Goal: Information Seeking & Learning: Learn about a topic

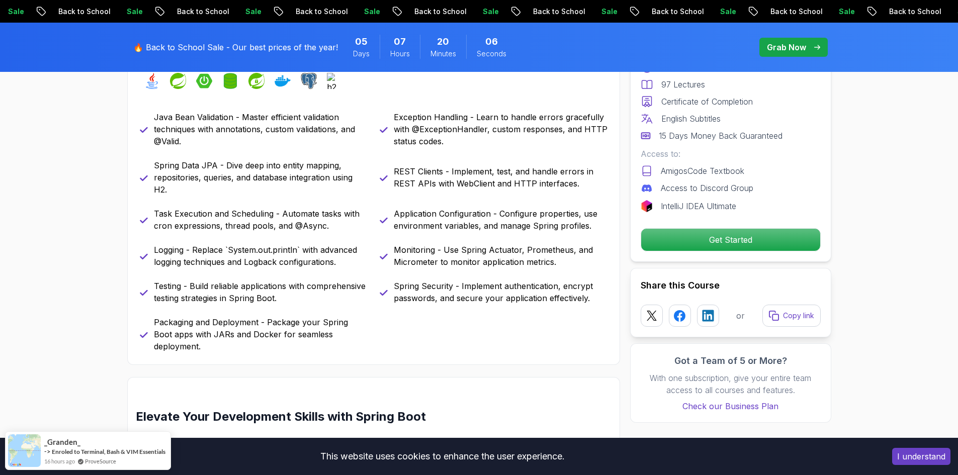
scroll to position [352, 0]
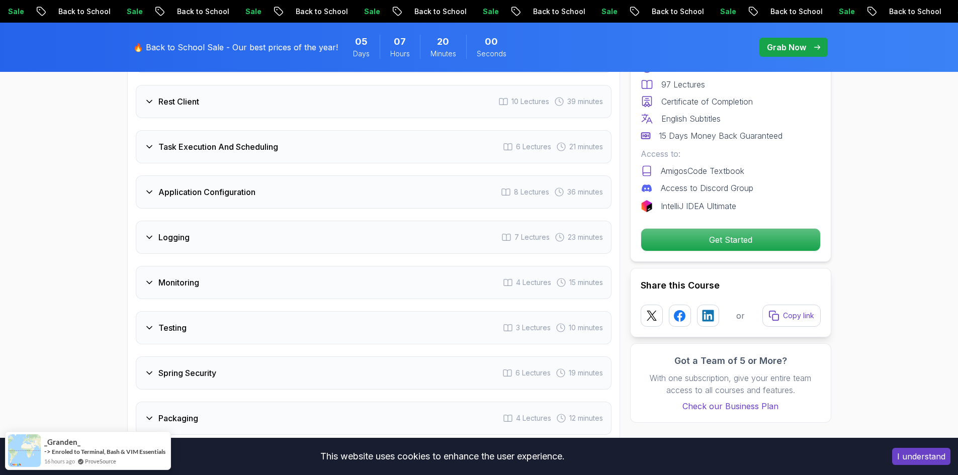
click at [198, 266] on div "Monitoring 4 Lectures 15 minutes" at bounding box center [374, 282] width 476 height 33
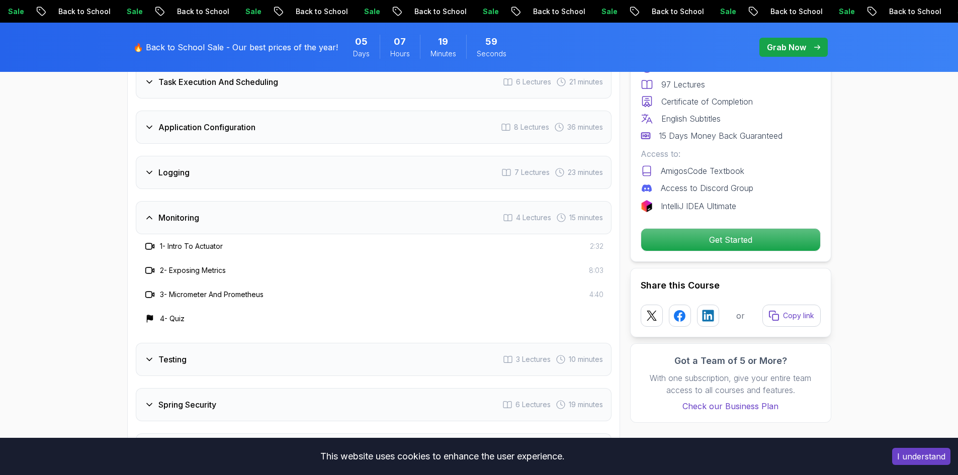
scroll to position [1789, 0]
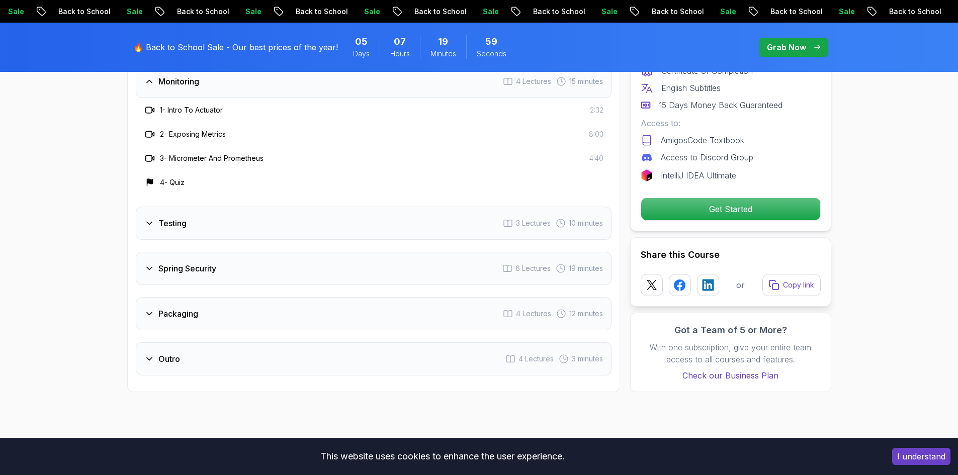
click at [192, 263] on h3 "Spring Security" at bounding box center [187, 269] width 58 height 12
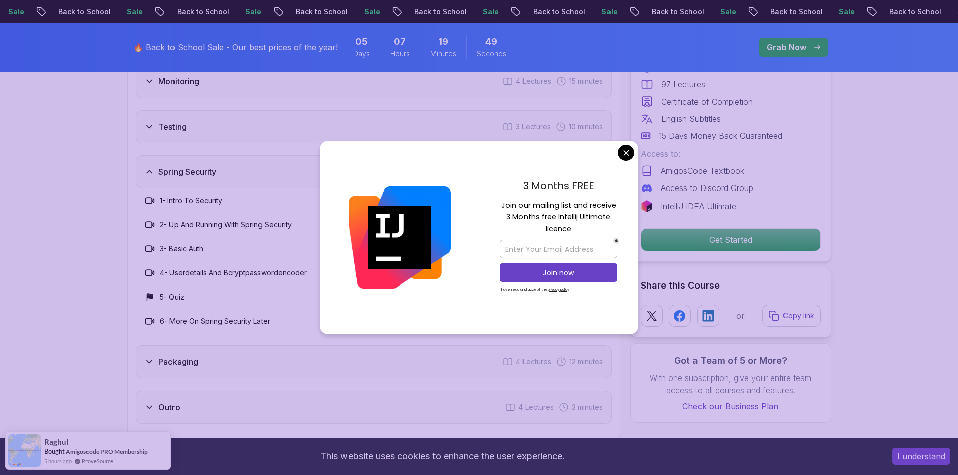
drag, startPoint x: 510, startPoint y: 200, endPoint x: 593, endPoint y: 228, distance: 88.3
click at [593, 228] on div "3 Months FREE Join our mailing list and receive 3 Months free Intellij Ultimate…" at bounding box center [558, 238] width 159 height 194
click at [569, 216] on p "Join our mailing list and receive 3 Months free Intellij Ultimate licence" at bounding box center [558, 217] width 117 height 35
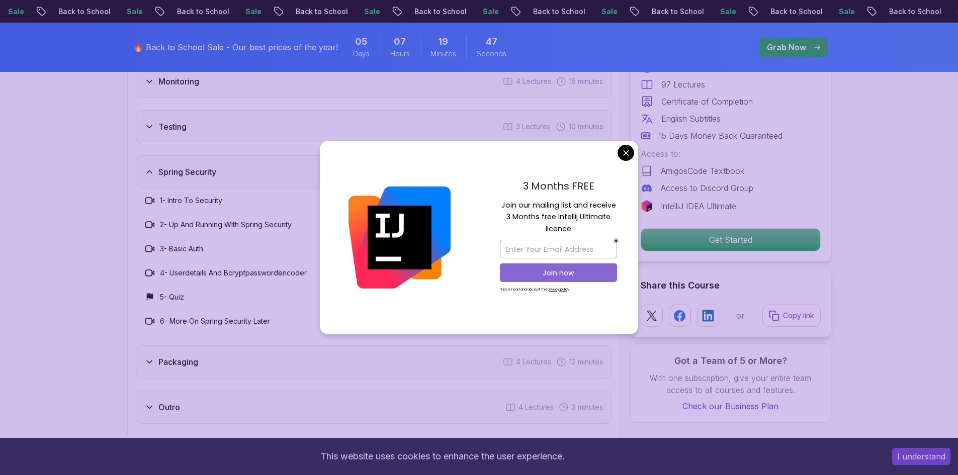
click at [563, 277] on p "Join now" at bounding box center [558, 273] width 95 height 10
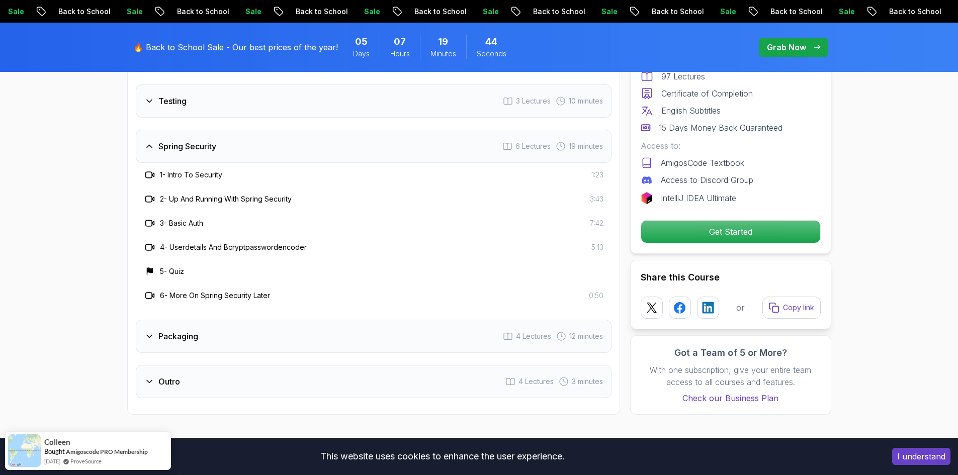
scroll to position [1839, 0]
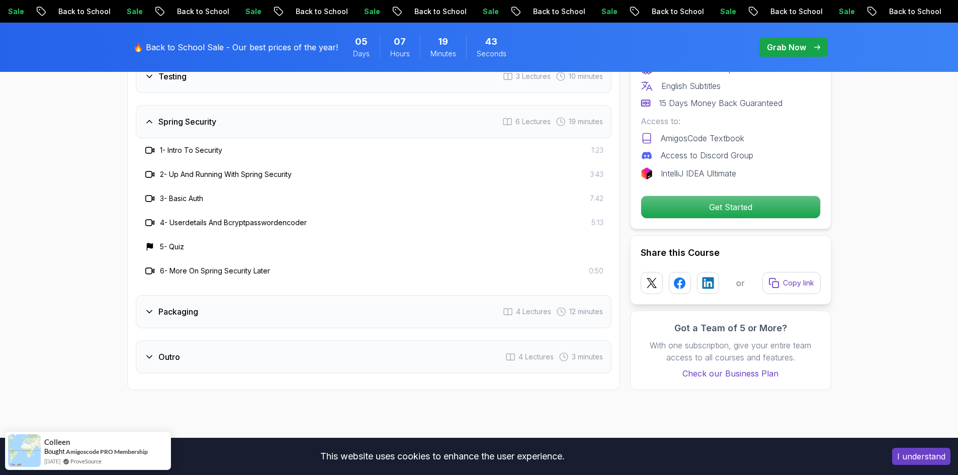
click at [187, 347] on div "Outro 4 Lectures 3 minutes" at bounding box center [374, 357] width 476 height 33
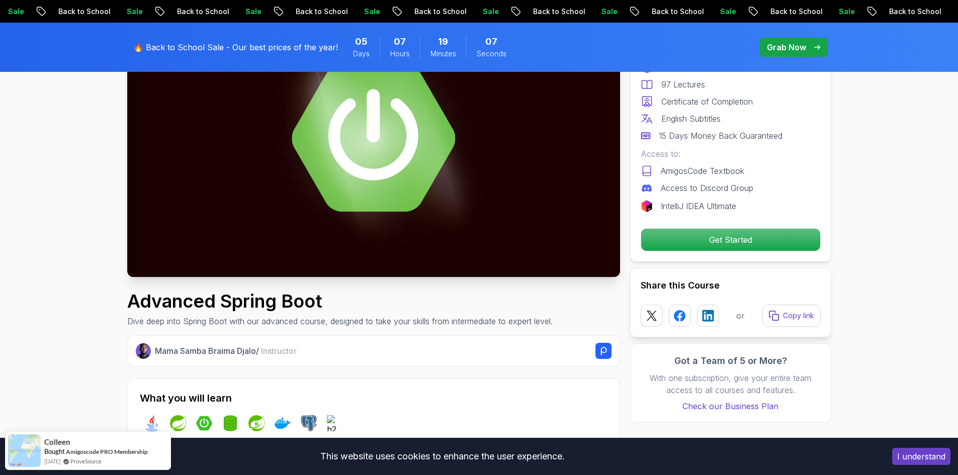
scroll to position [0, 0]
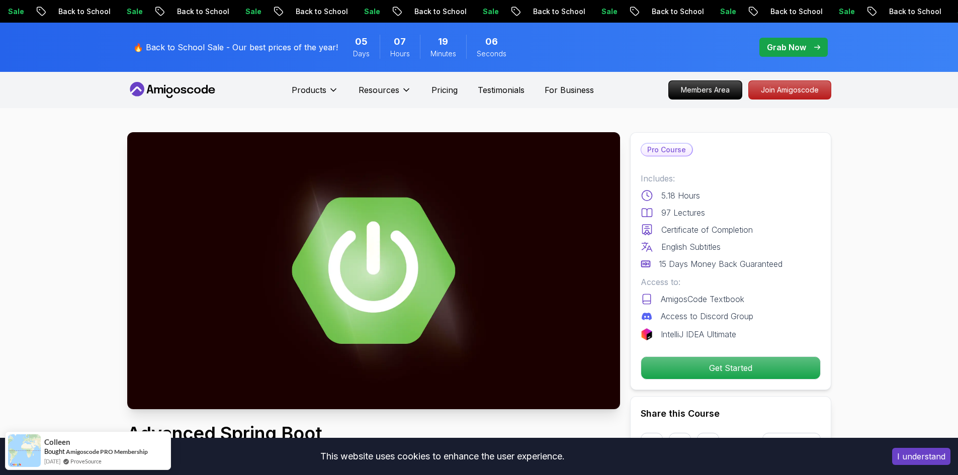
click at [183, 88] on icon at bounding box center [184, 91] width 6 height 6
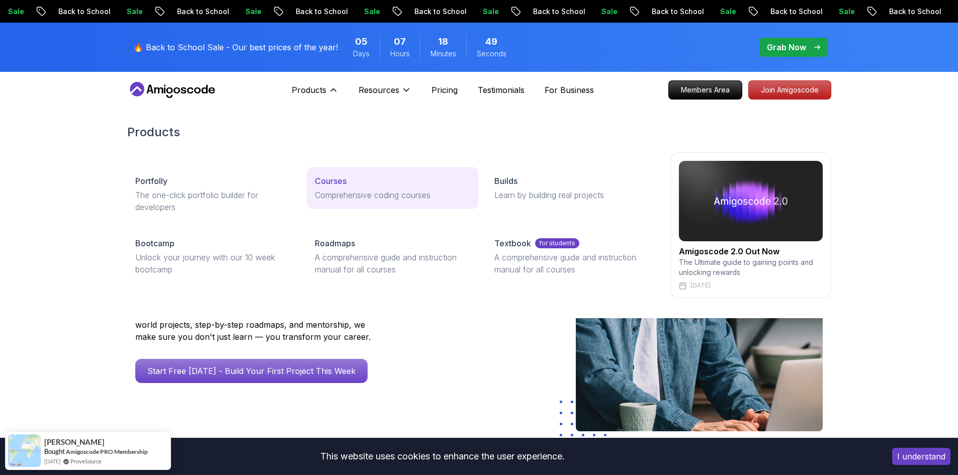
click at [343, 189] on p "Comprehensive coding courses" at bounding box center [392, 195] width 155 height 12
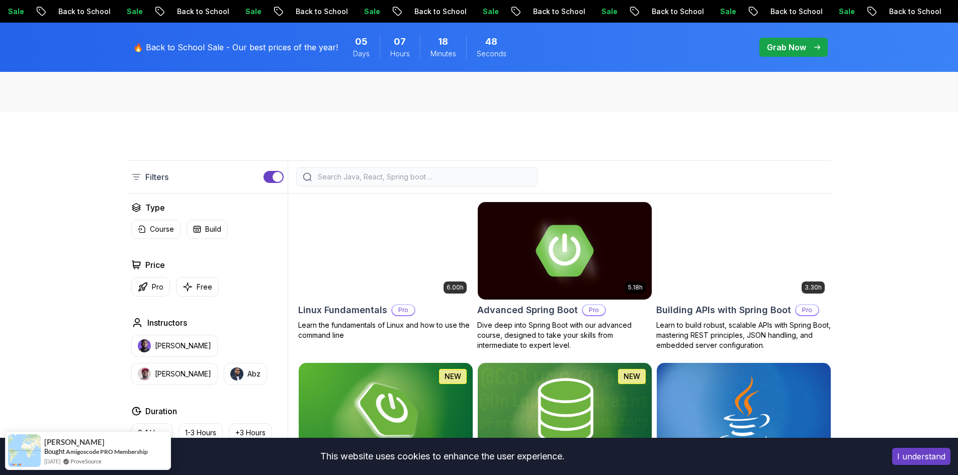
scroll to position [201, 0]
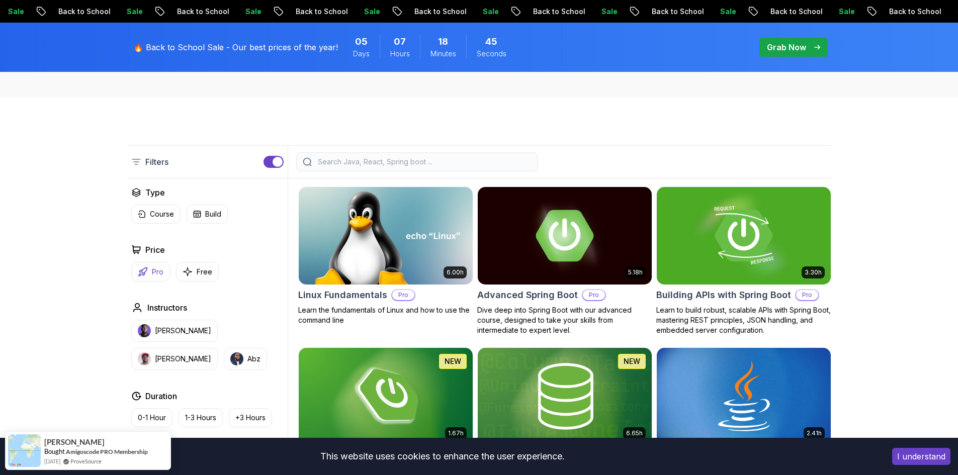
click at [152, 271] on p "Pro" at bounding box center [158, 272] width 12 height 10
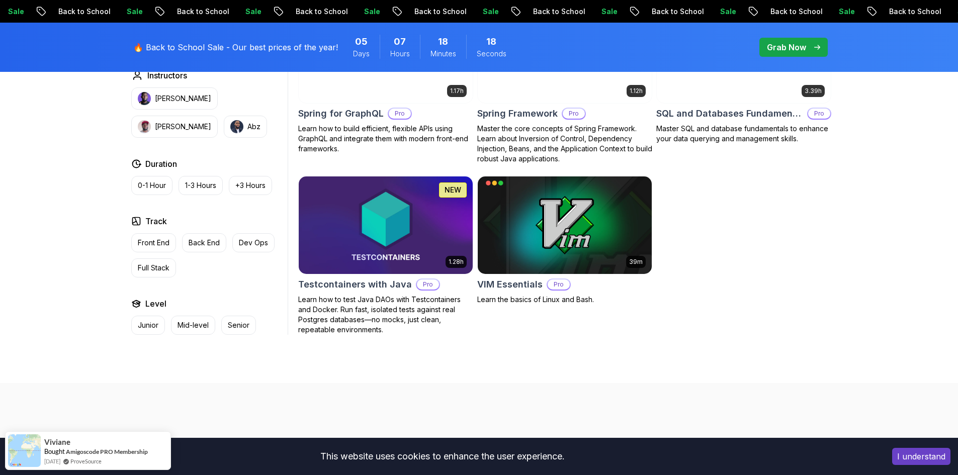
scroll to position [2163, 0]
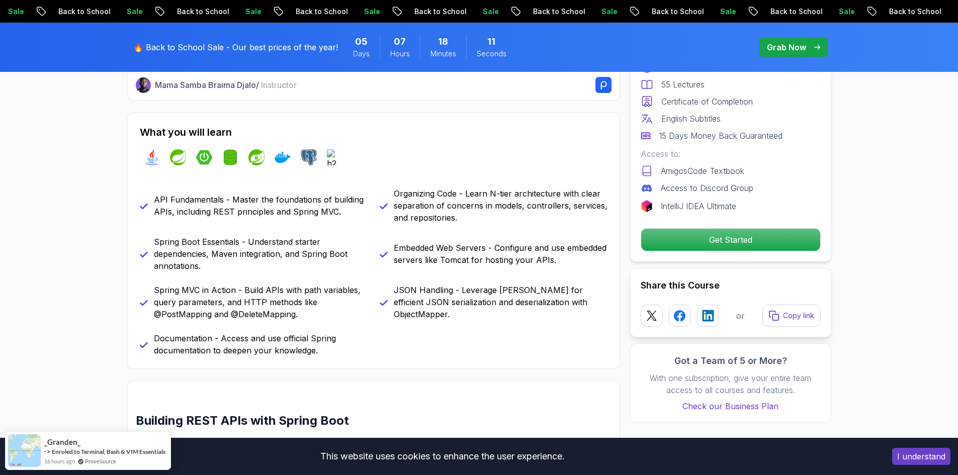
scroll to position [302, 0]
